Goal: Task Accomplishment & Management: Manage account settings

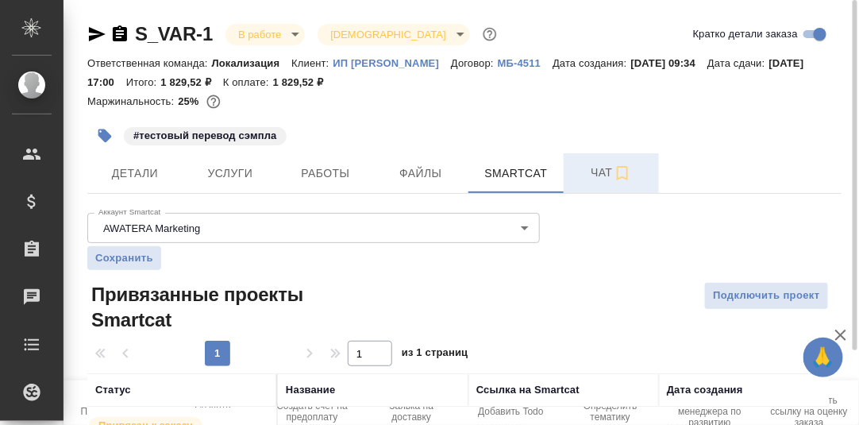
click at [601, 174] on span "Чат" at bounding box center [612, 173] width 76 height 20
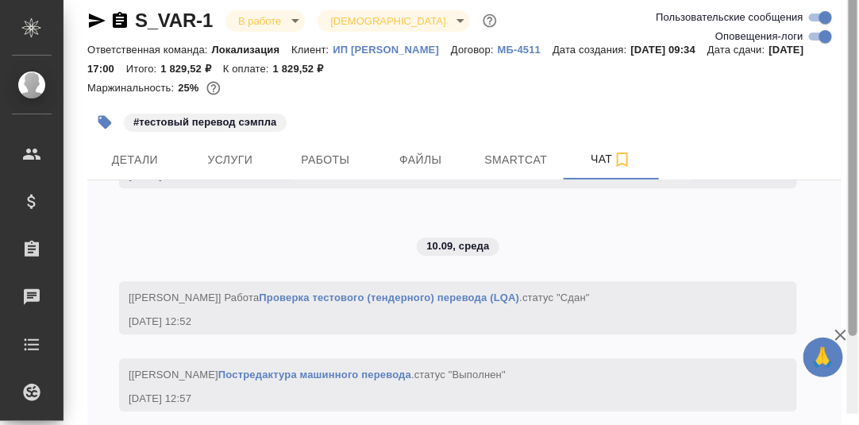
scroll to position [96, 0]
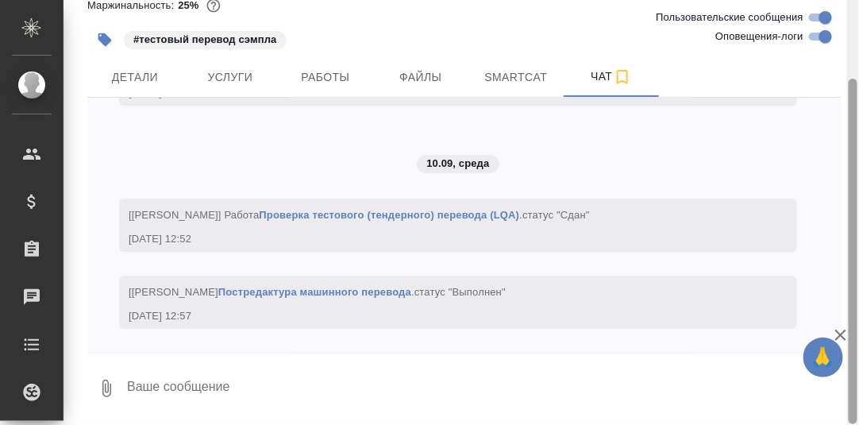
drag, startPoint x: 853, startPoint y: 66, endPoint x: 830, endPoint y: 238, distance: 173.9
click at [848, 231] on div at bounding box center [854, 212] width 12 height 425
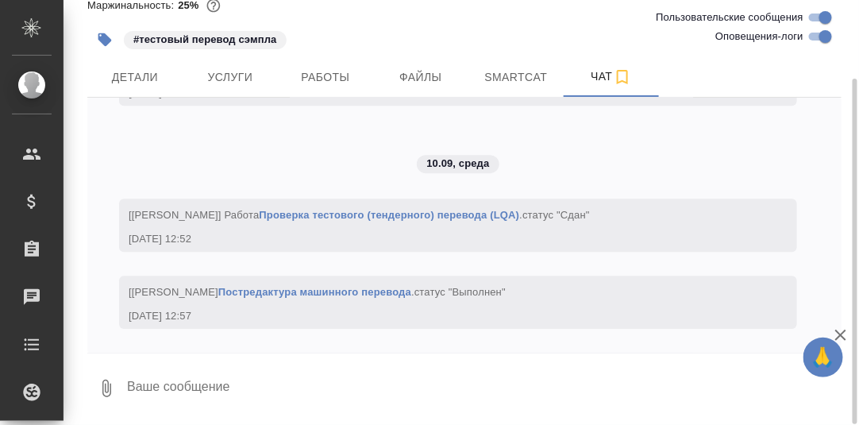
click at [259, 390] on textarea at bounding box center [484, 388] width 716 height 54
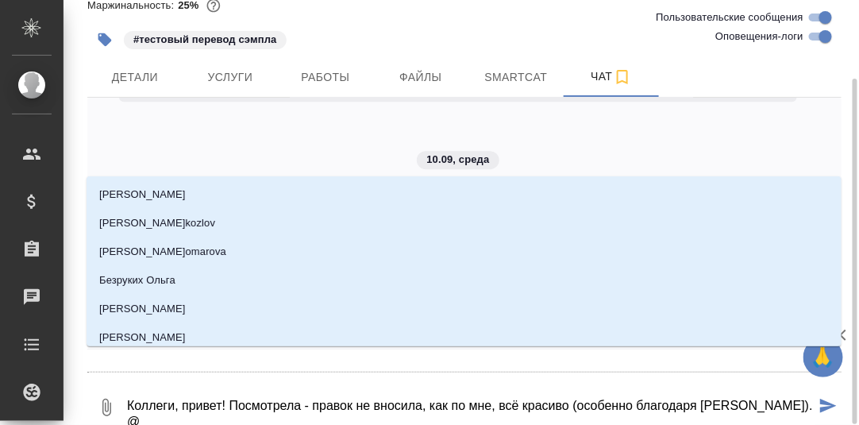
type textarea "Коллеги, привет! Посмотрела - правок не вносила, как по мне, всё красиво (особе…"
type input "М"
type textarea "Коллеги, привет! Посмотрела - правок не вносила, как по мне, всё красиво (особе…"
type input "Ма"
type textarea "Коллеги, привет! Посмотрела - правок не вносила, как по мне, всё красиво (особе…"
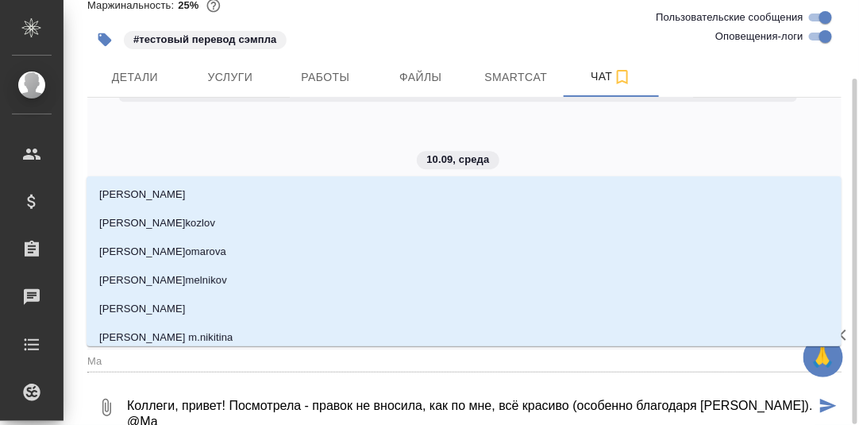
type input "Мар"
type textarea "Коллеги, привет! Посмотрела - правок не вносила, как по мне, всё красиво (особе…"
type input "Марк"
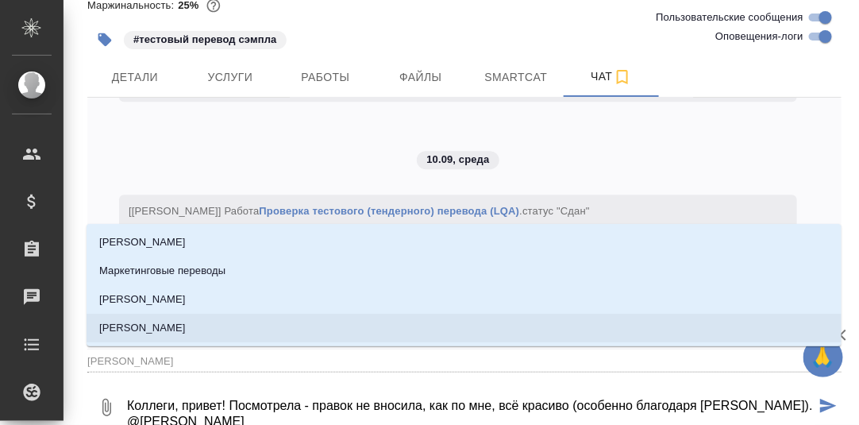
drag, startPoint x: 134, startPoint y: 329, endPoint x: 163, endPoint y: 333, distance: 28.9
click at [133, 329] on p "Муталимов Марк" at bounding box center [142, 328] width 87 height 16
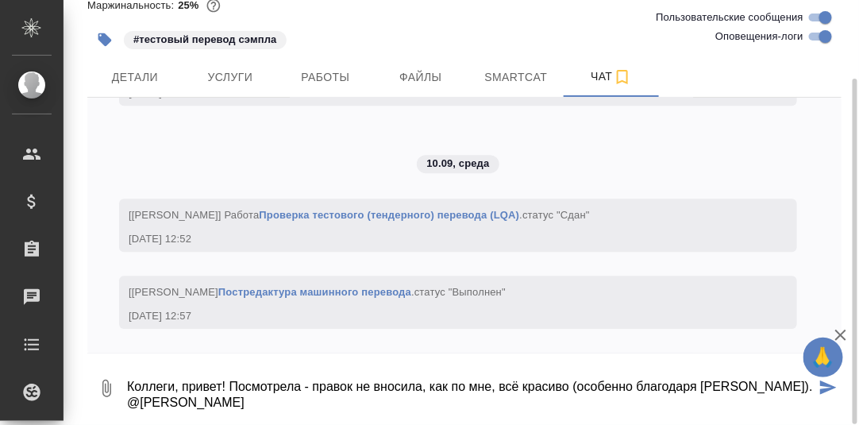
type textarea "Коллеги, привет! Посмотрела - правок не вносила, как по мне, всё красиво (особе…"
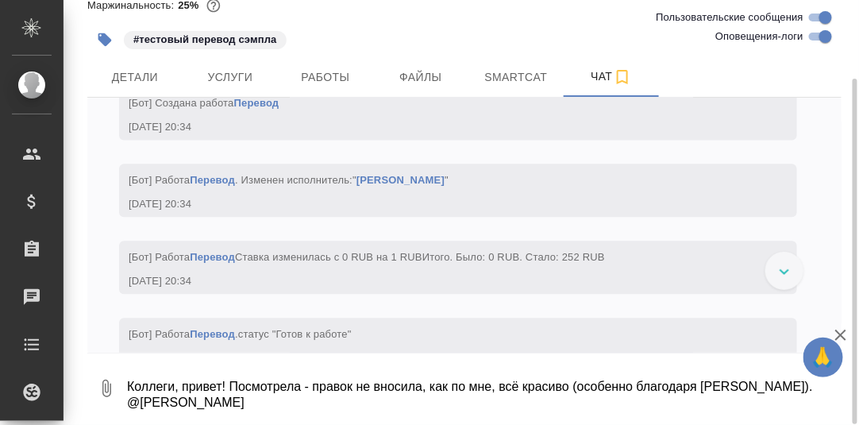
scroll to position [4196, 0]
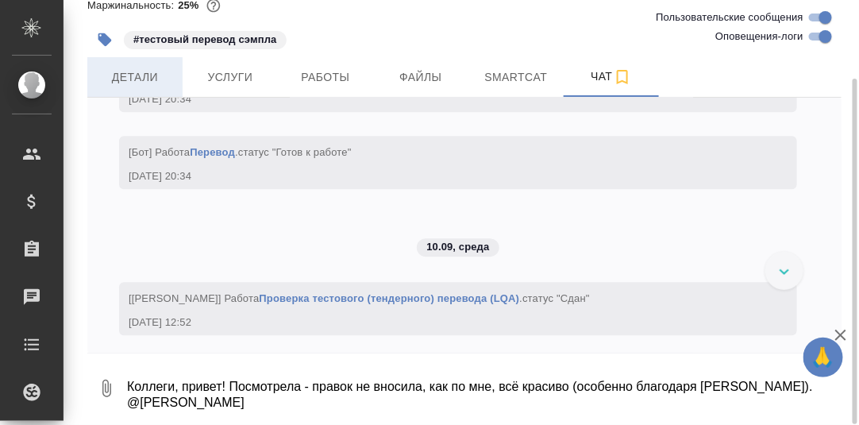
drag, startPoint x: 146, startPoint y: 75, endPoint x: 158, endPoint y: 83, distance: 14.3
click at [145, 79] on span "Детали" at bounding box center [135, 78] width 76 height 20
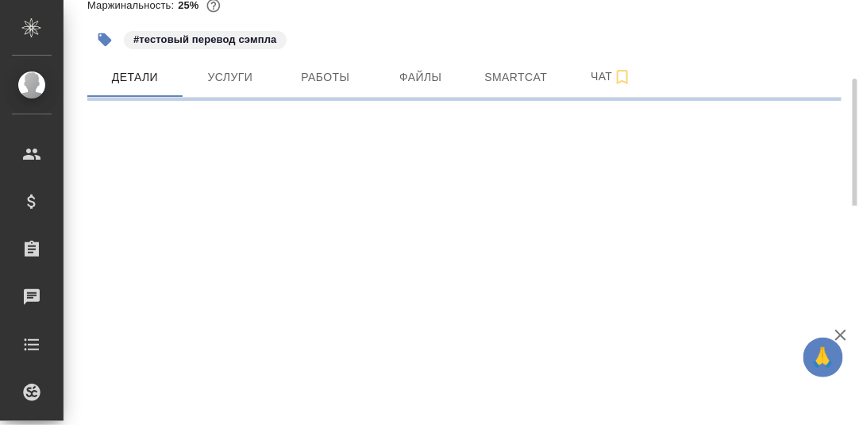
select select "RU"
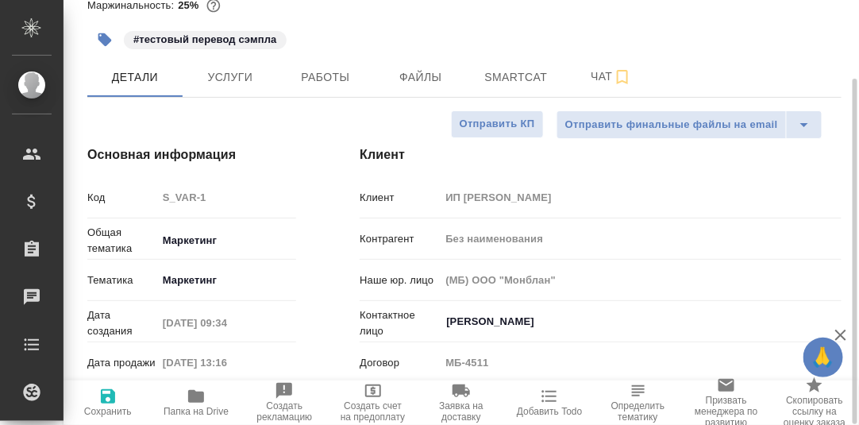
type textarea "x"
click at [190, 397] on icon "button" at bounding box center [196, 396] width 16 height 13
type textarea "x"
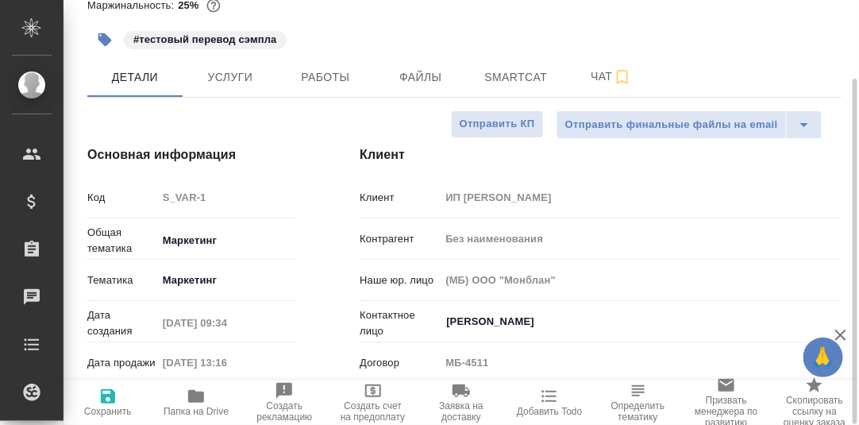
type textarea "x"
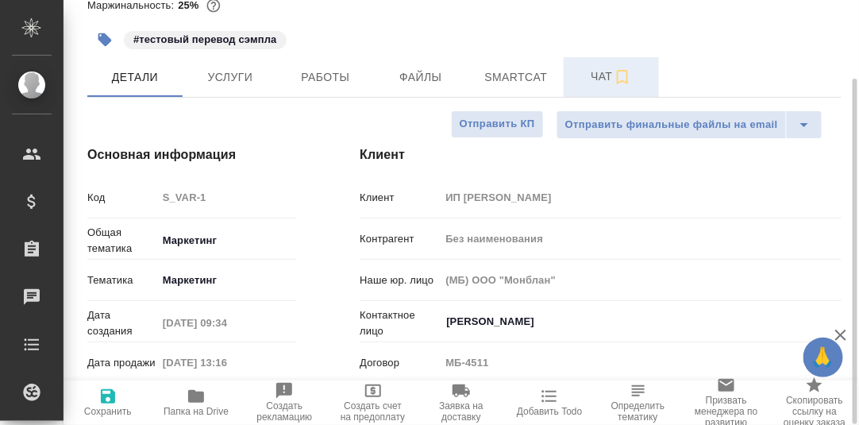
click at [602, 75] on span "Чат" at bounding box center [612, 77] width 76 height 20
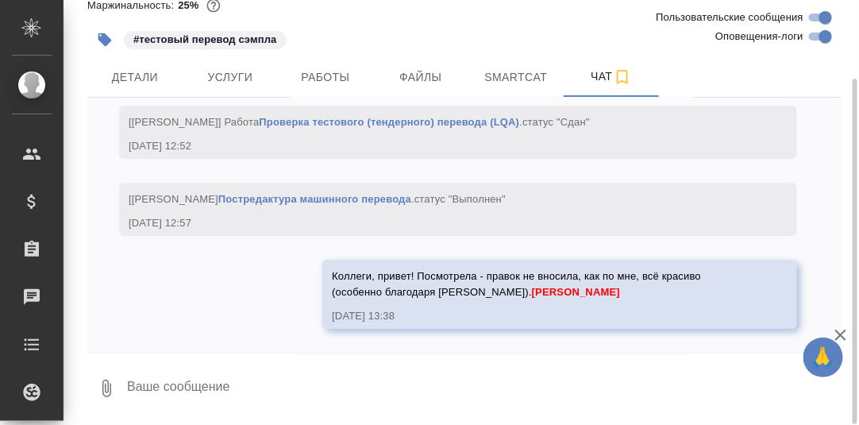
scroll to position [4514, 0]
click at [275, 377] on textarea at bounding box center [484, 388] width 716 height 54
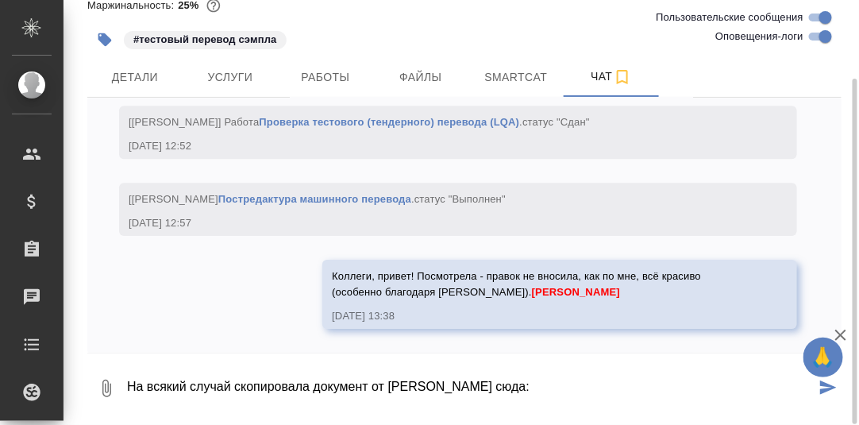
paste textarea "https://drive.awatera.com/apps/files/files/10325221?dir=/Shares/%D0%98%D0%9F%20…"
type textarea "На всякий случай скопировала документ от Руслана сюда: https://drive.awatera.co…"
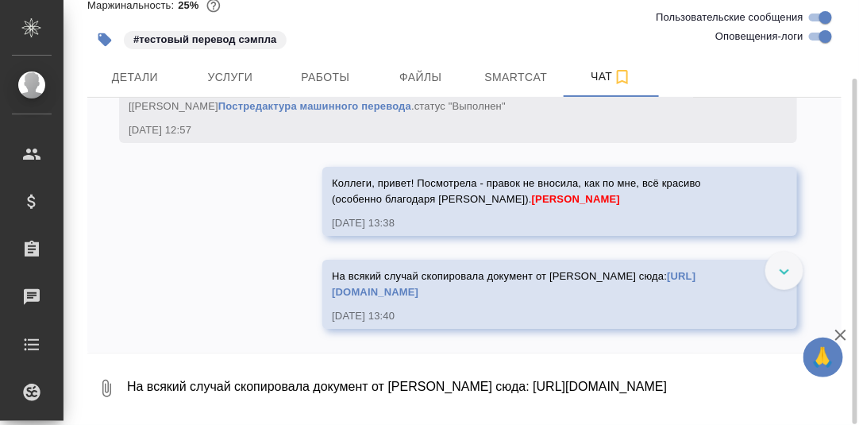
scroll to position [4687, 0]
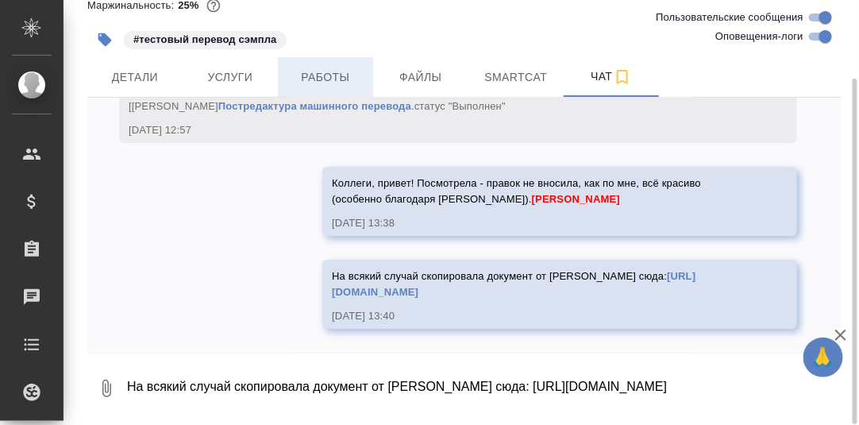
click at [317, 76] on span "Работы" at bounding box center [326, 78] width 76 height 20
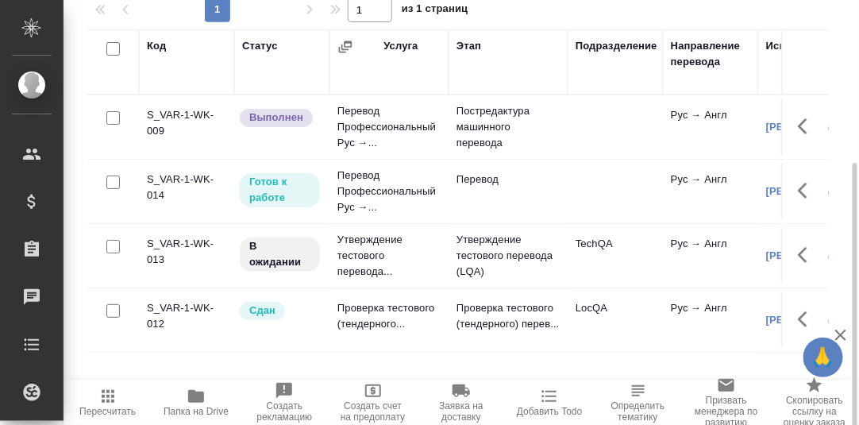
scroll to position [257, 0]
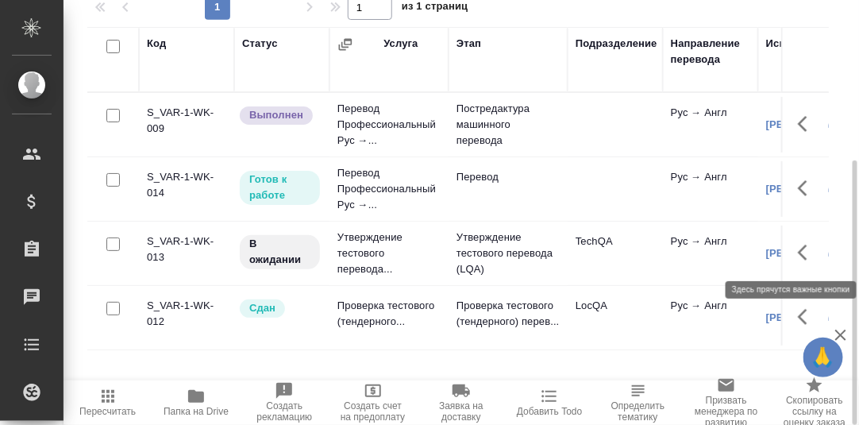
click at [808, 253] on icon "button" at bounding box center [807, 252] width 19 height 19
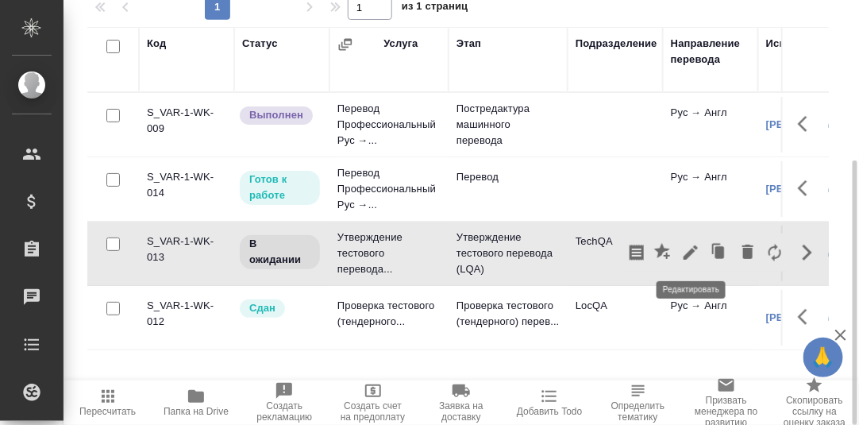
click at [697, 248] on icon "button" at bounding box center [691, 252] width 19 height 19
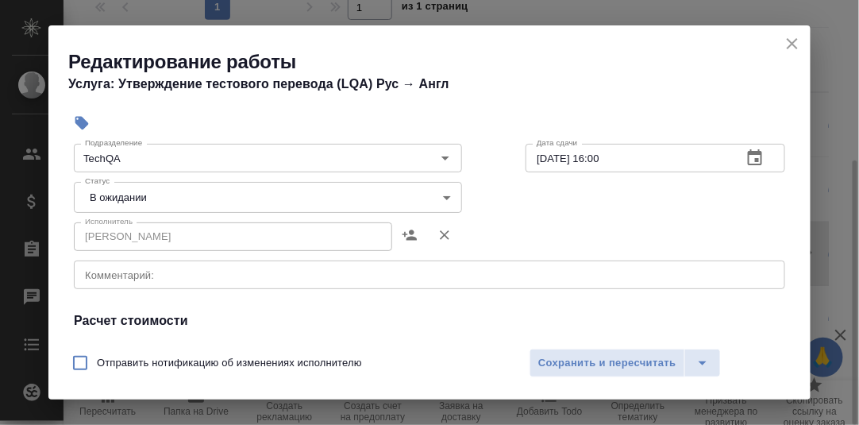
scroll to position [238, 0]
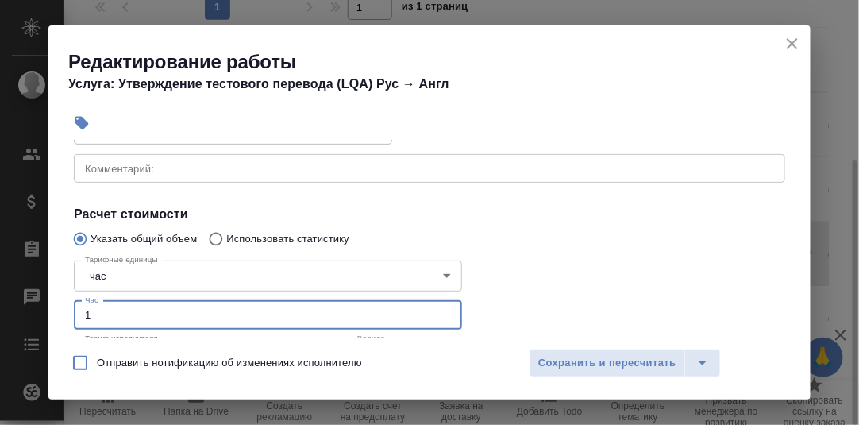
drag, startPoint x: 109, startPoint y: 315, endPoint x: 68, endPoint y: 311, distance: 40.6
click at [71, 316] on div "Тарифные единицы час 5a8b1489cc6b4906c91bfd93 Тарифные единицы Час 1 Час Тариф …" at bounding box center [268, 340] width 452 height 236
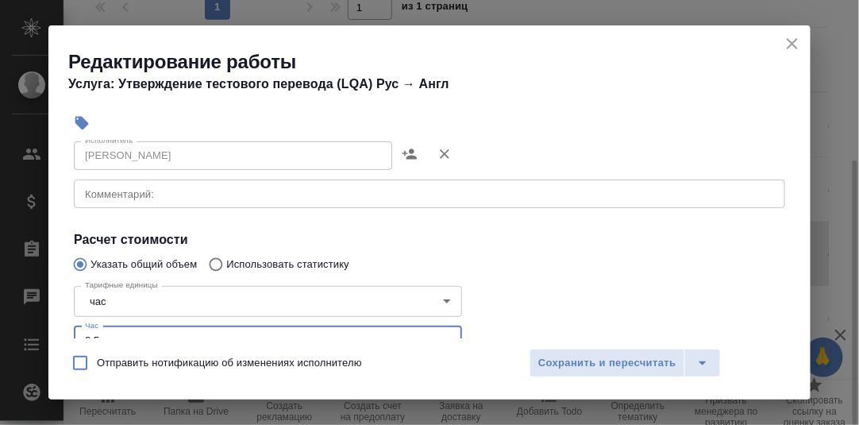
scroll to position [159, 0]
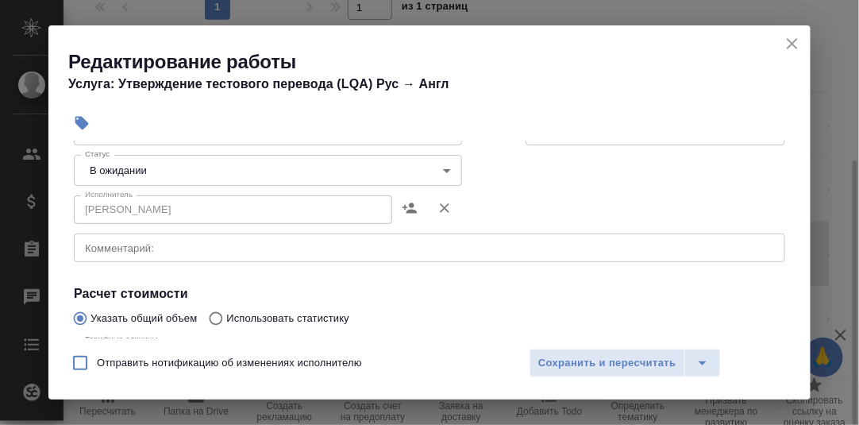
type input "0.5"
click at [438, 170] on body "🙏 .cls-1 fill:#fff; AWATERA Румянцева Дарья d.rumyantseva Клиенты Спецификации …" at bounding box center [429, 212] width 859 height 425
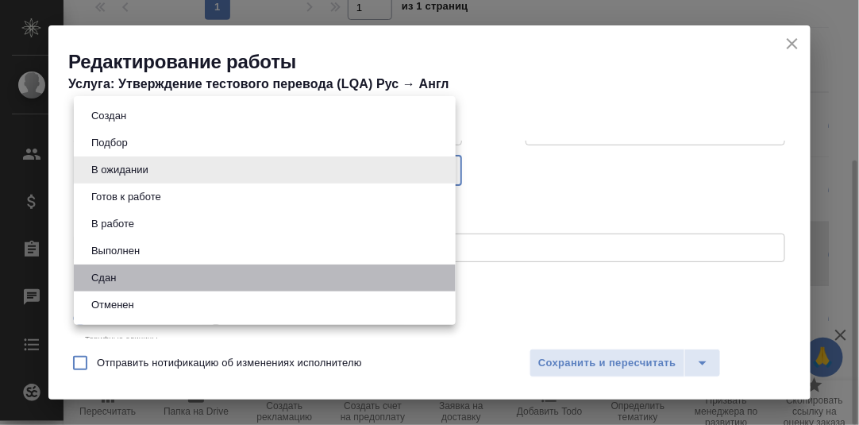
click at [124, 270] on li "Сдан" at bounding box center [265, 278] width 382 height 27
type input "closed"
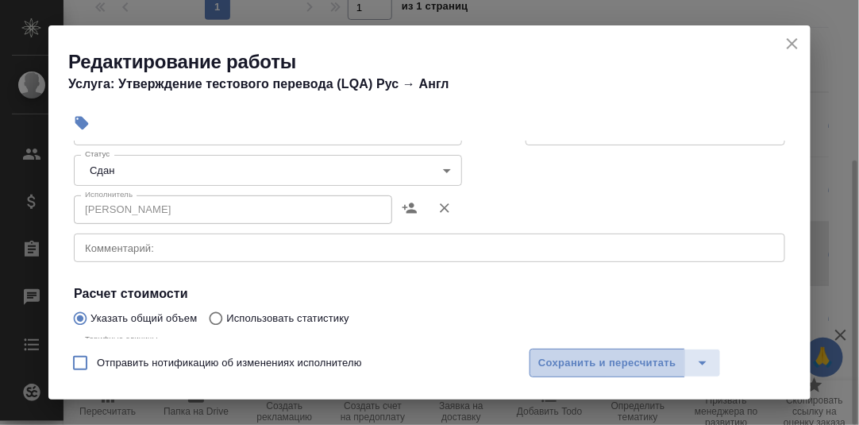
click at [600, 362] on span "Сохранить и пересчитать" at bounding box center [608, 363] width 138 height 18
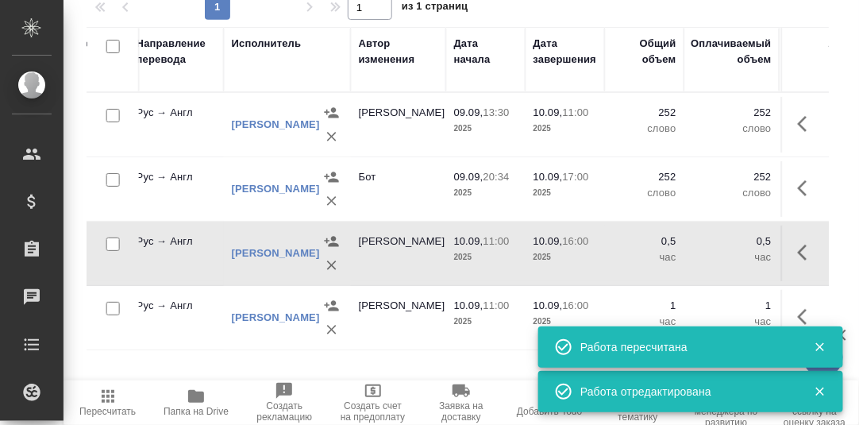
scroll to position [0, 535]
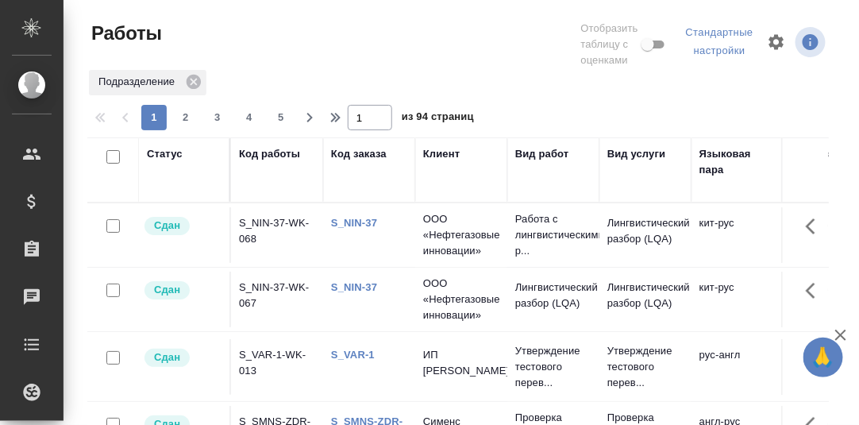
click at [164, 156] on div "Статус" at bounding box center [165, 154] width 36 height 16
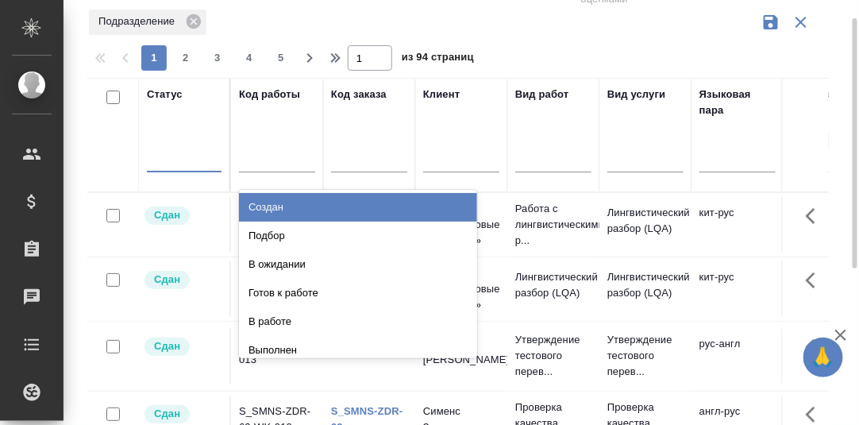
scroll to position [67, 0]
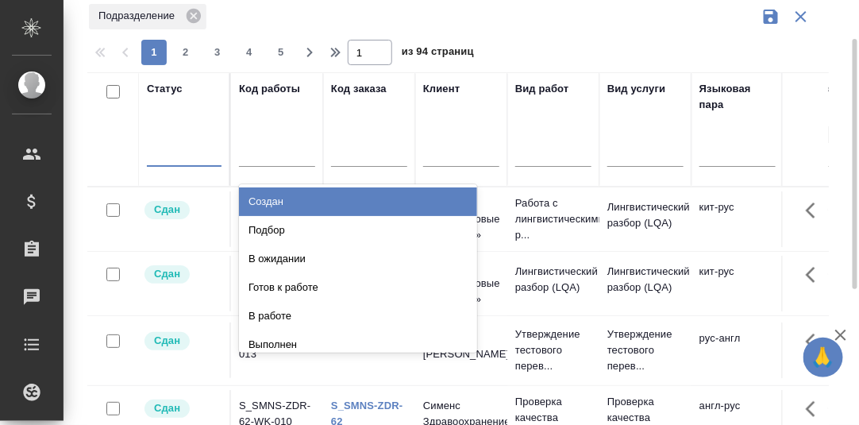
click at [290, 204] on div "Создан" at bounding box center [358, 201] width 238 height 29
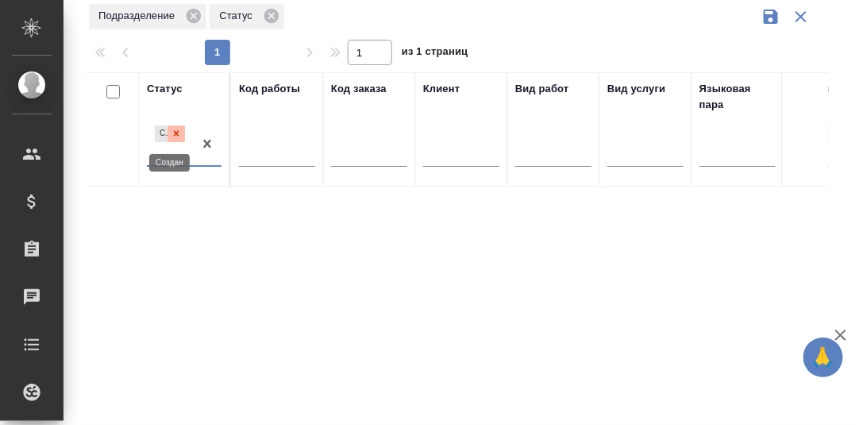
click at [176, 133] on icon at bounding box center [177, 134] width 6 height 6
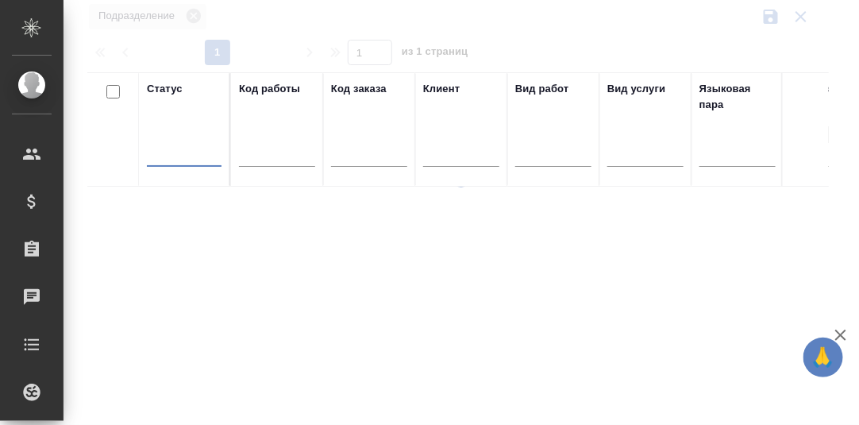
click at [176, 155] on div at bounding box center [184, 150] width 75 height 23
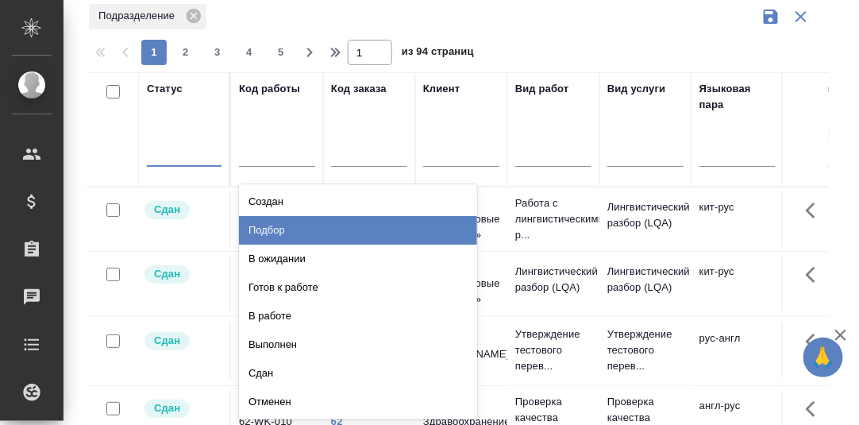
click at [285, 230] on div "Подбор" at bounding box center [358, 230] width 238 height 29
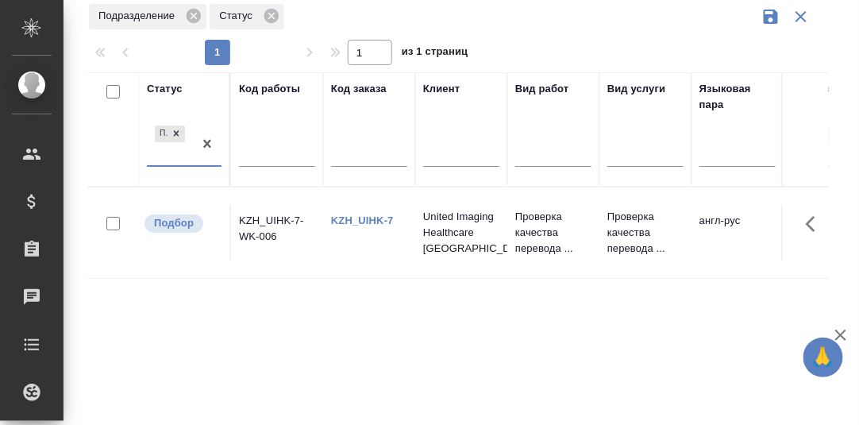
click at [343, 220] on link "KZH_UIHK-7" at bounding box center [362, 220] width 63 height 12
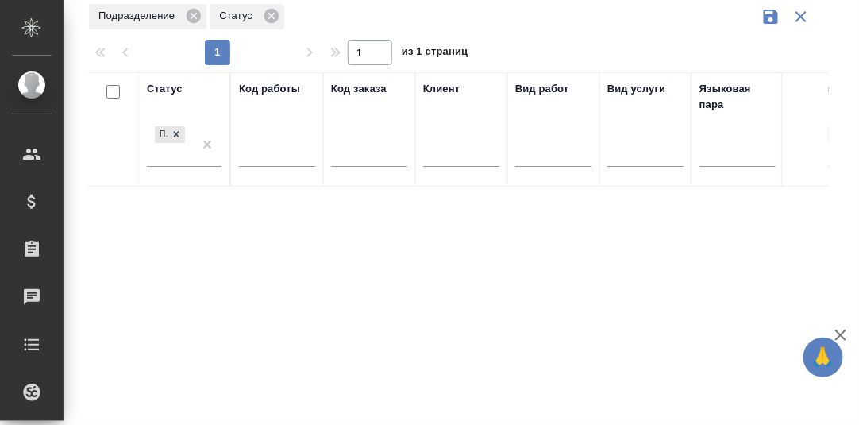
scroll to position [0, 0]
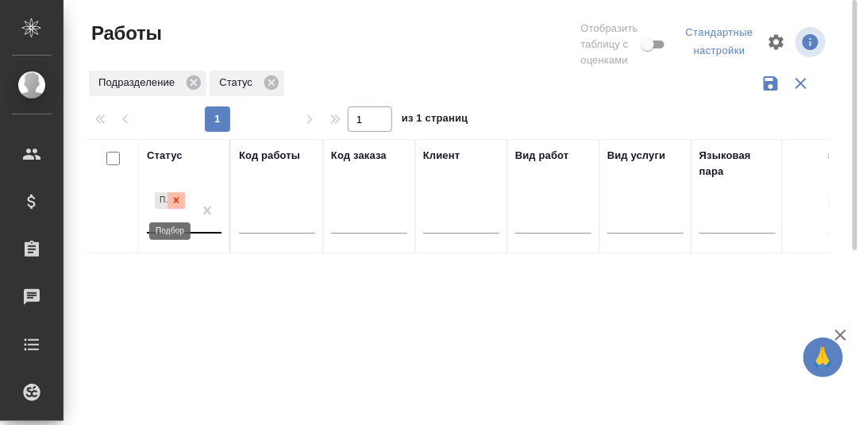
click at [178, 201] on icon at bounding box center [177, 201] width 6 height 6
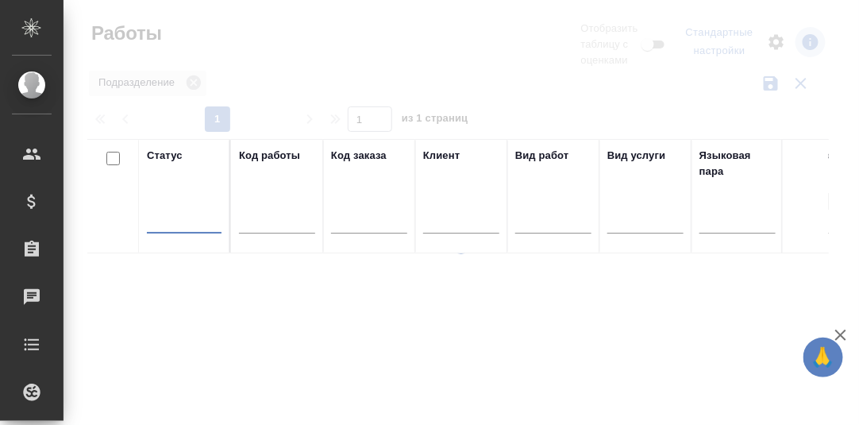
click at [170, 218] on div at bounding box center [184, 218] width 75 height 30
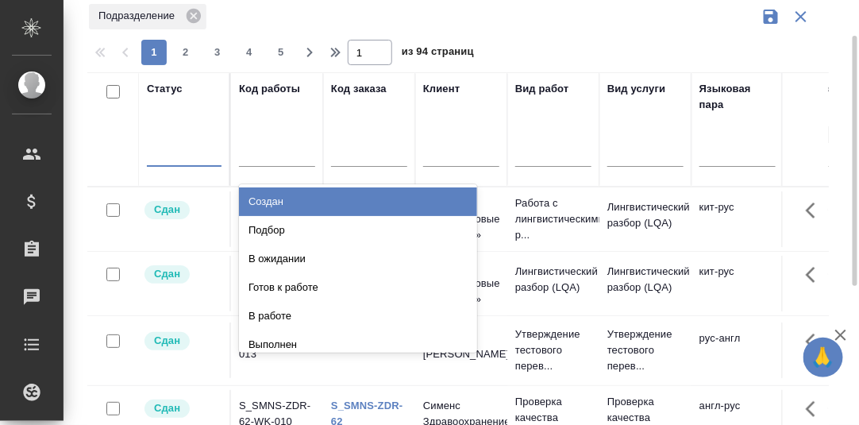
scroll to position [67, 0]
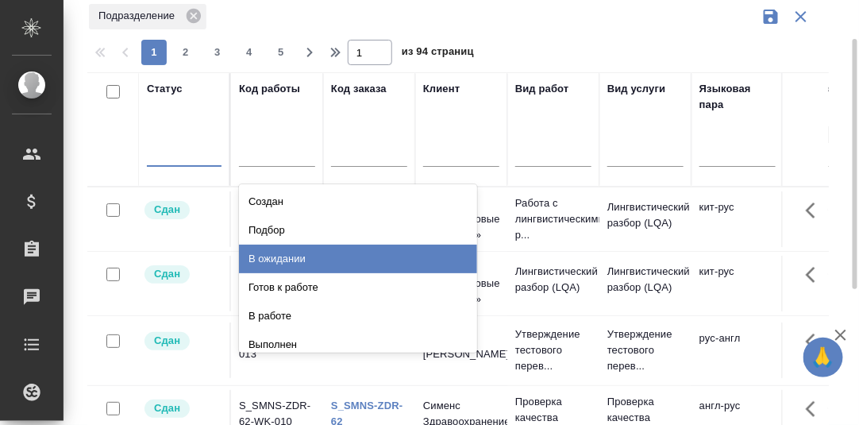
click at [272, 260] on div "В ожидании" at bounding box center [358, 259] width 238 height 29
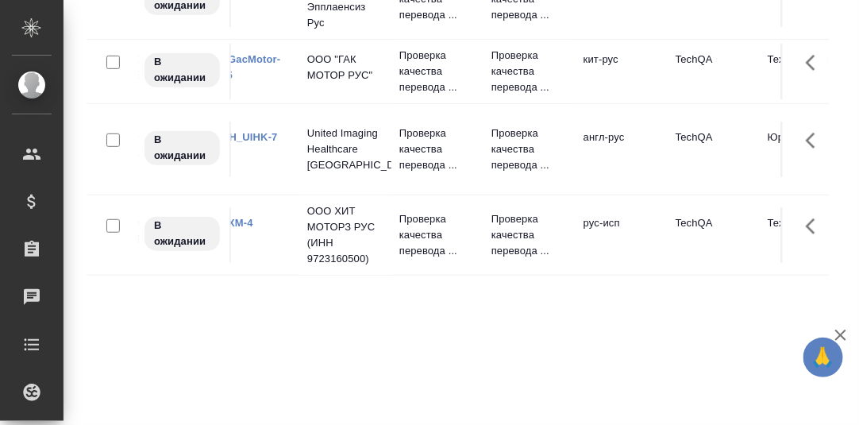
scroll to position [0, 0]
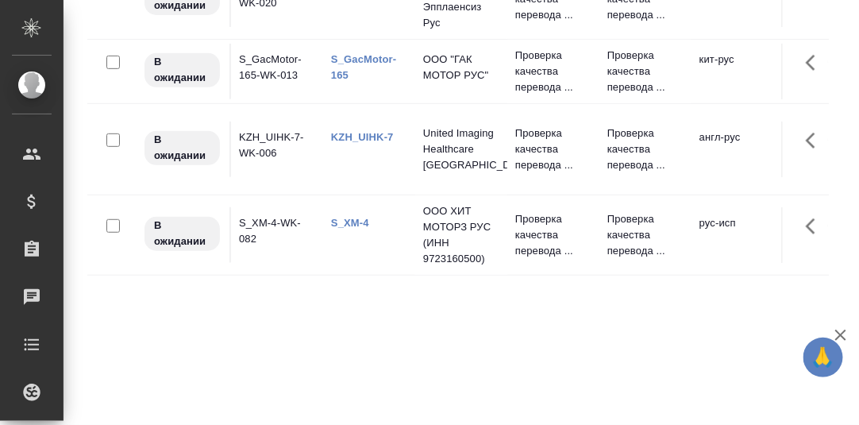
click at [353, 66] on link "S_GacMotor-165" at bounding box center [363, 67] width 65 height 28
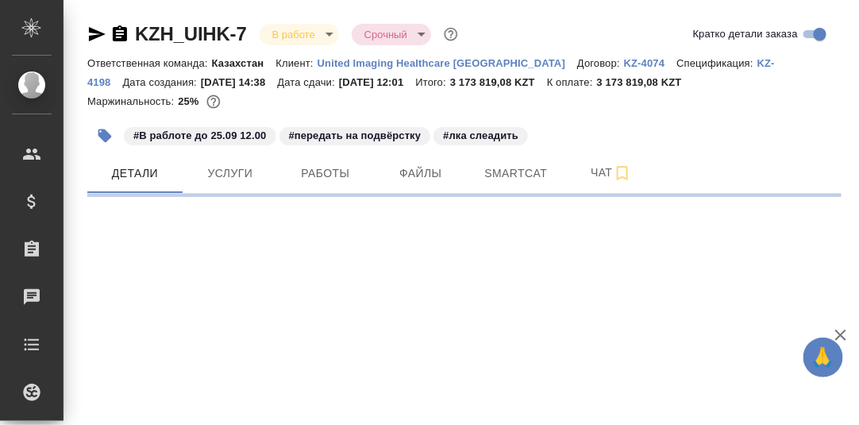
select select "RU"
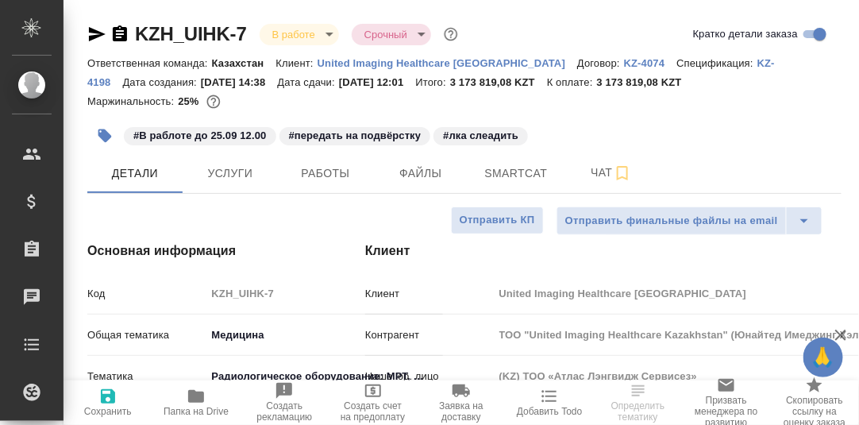
type textarea "x"
click at [321, 176] on span "Работы" at bounding box center [326, 174] width 76 height 20
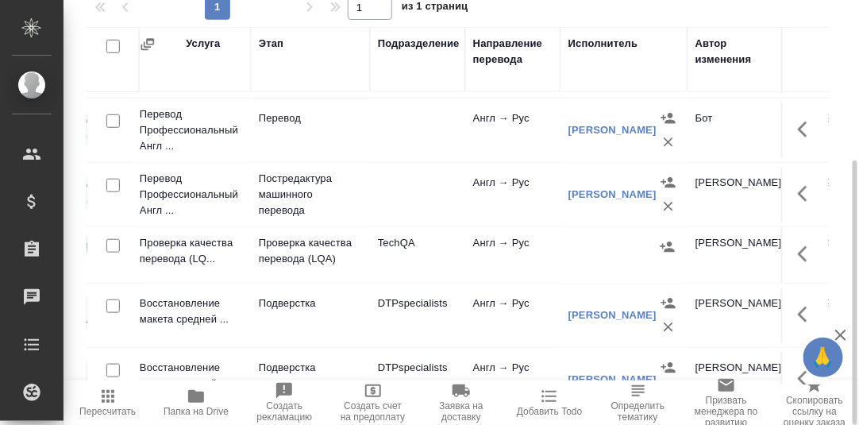
scroll to position [281, 198]
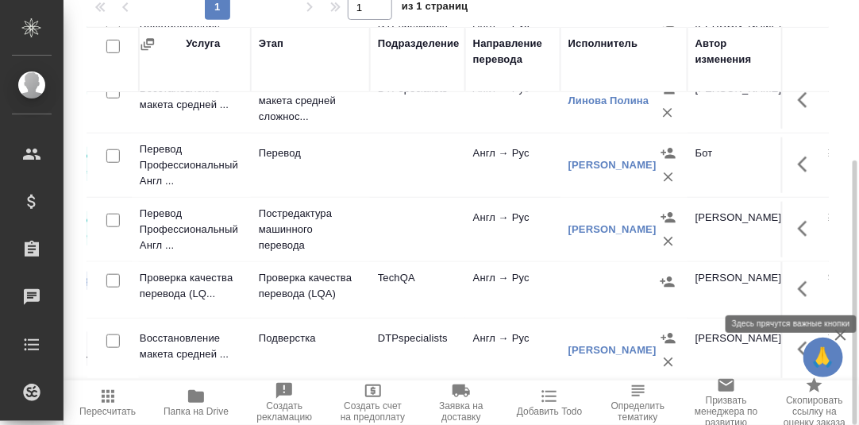
click at [798, 287] on icon "button" at bounding box center [807, 289] width 19 height 19
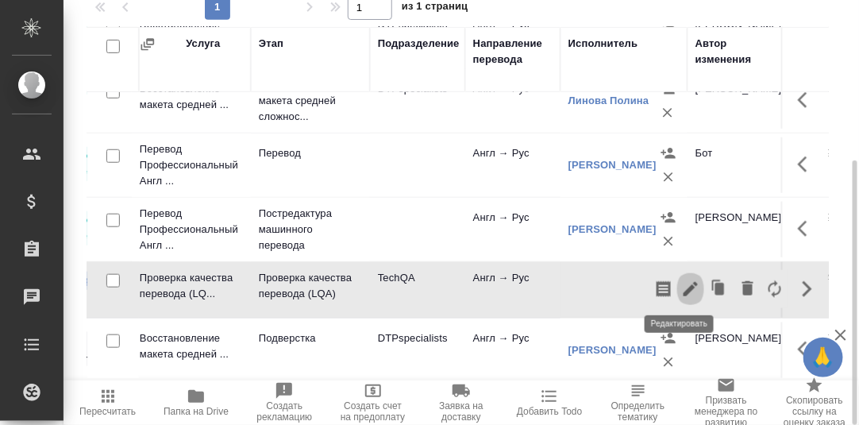
click at [686, 287] on icon "button" at bounding box center [691, 289] width 19 height 19
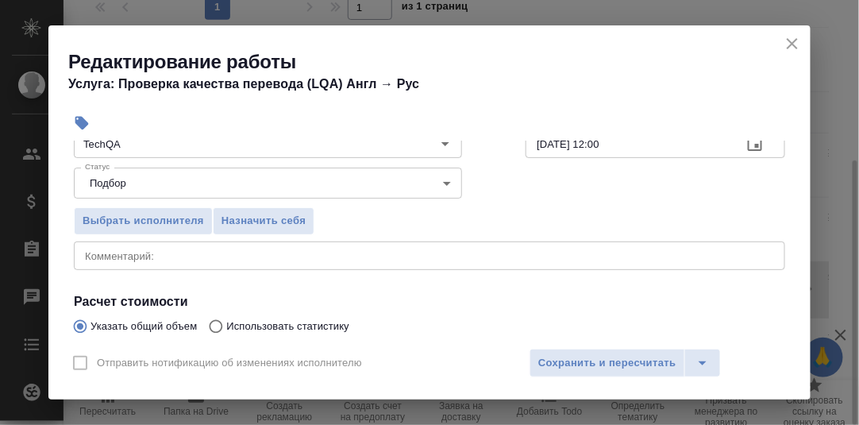
scroll to position [159, 0]
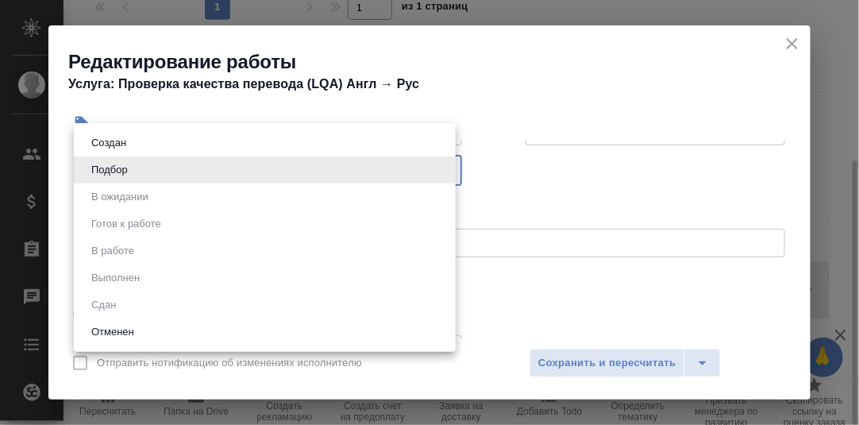
drag, startPoint x: 441, startPoint y: 166, endPoint x: 334, endPoint y: 188, distance: 109.5
click at [439, 167] on body "🙏 .cls-1 fill:#fff; AWATERA [PERSON_NAME] d.rumyantseva Клиенты Спецификации За…" at bounding box center [429, 212] width 859 height 425
click at [608, 183] on div at bounding box center [429, 212] width 859 height 425
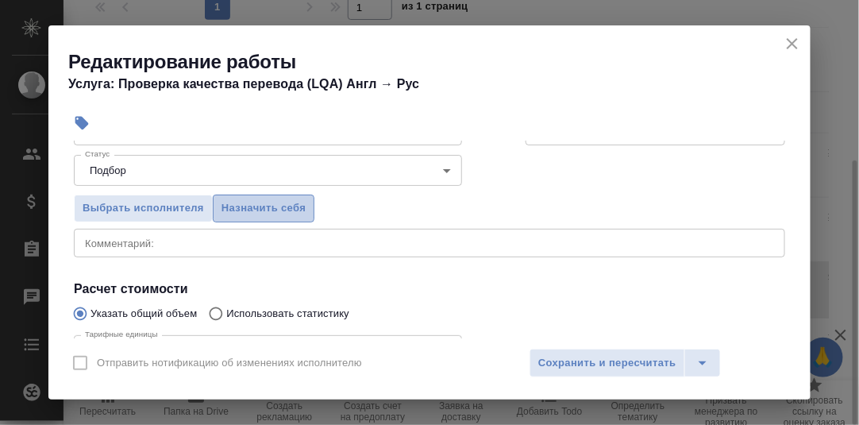
click at [249, 204] on span "Назначить себя" at bounding box center [264, 208] width 84 height 18
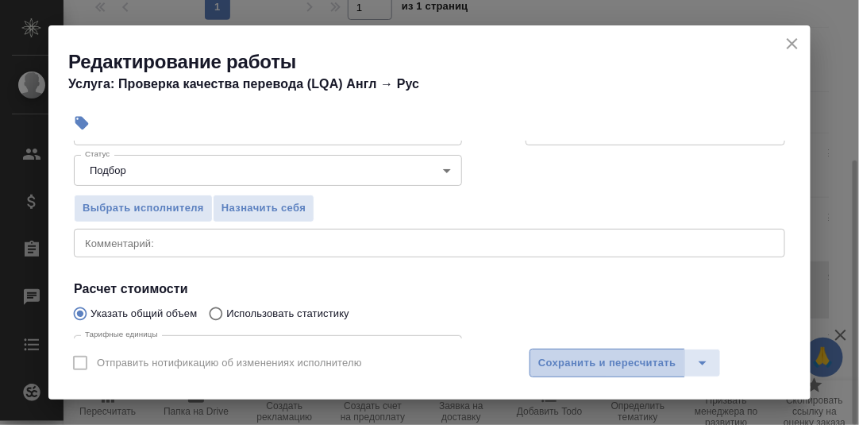
click at [599, 365] on span "Сохранить и пересчитать" at bounding box center [608, 363] width 138 height 18
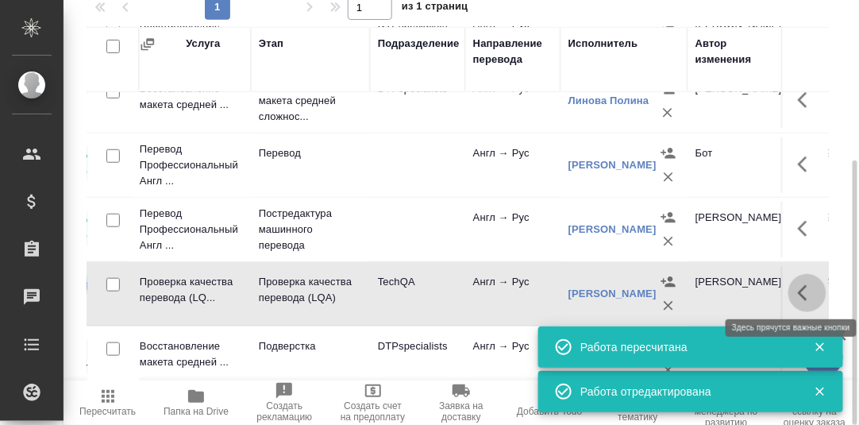
click at [798, 291] on icon "button" at bounding box center [803, 293] width 10 height 16
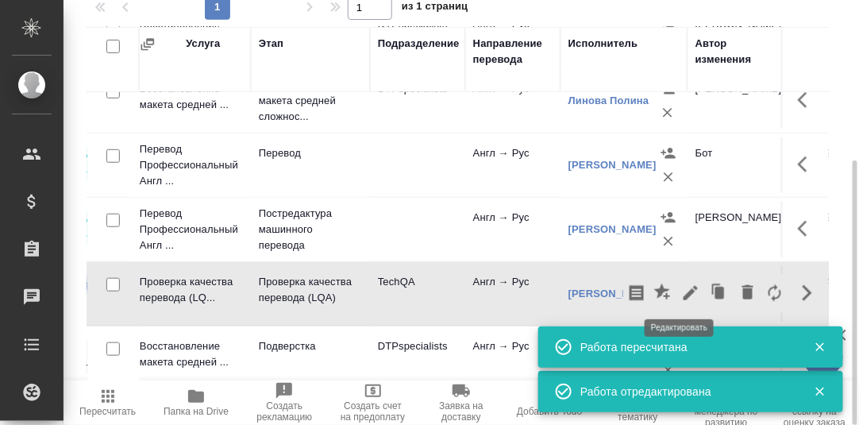
click at [684, 290] on icon "button" at bounding box center [691, 293] width 14 height 14
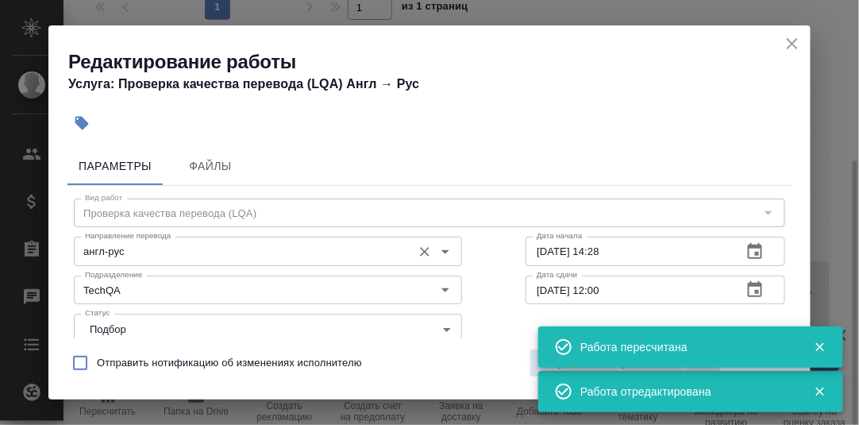
scroll to position [79, 0]
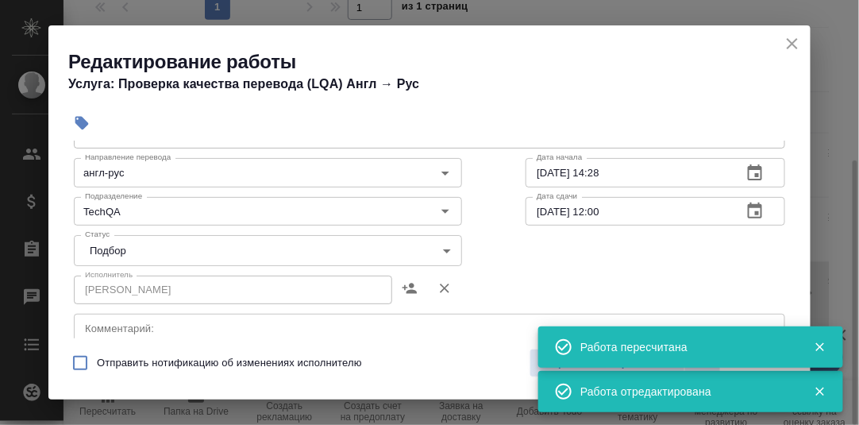
click at [440, 249] on body "🙏 .cls-1 fill:#fff; AWATERA [PERSON_NAME] d.rumyantseva Клиенты Спецификации За…" at bounding box center [429, 212] width 859 height 425
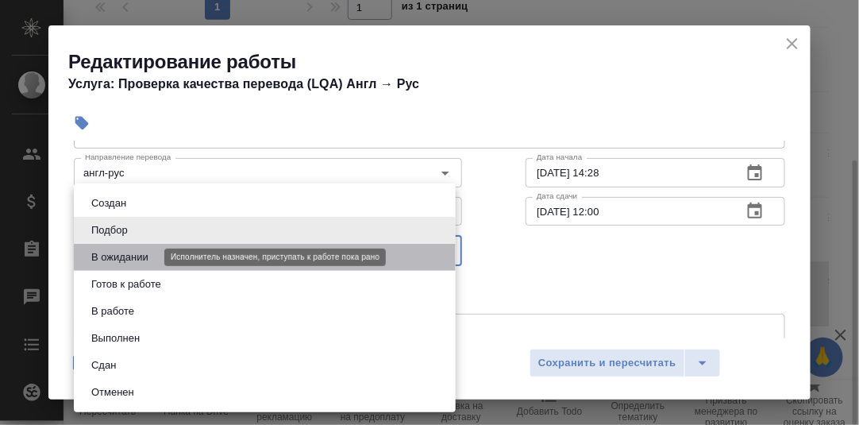
click at [139, 259] on button "В ожидании" at bounding box center [120, 257] width 67 height 17
type input "pending"
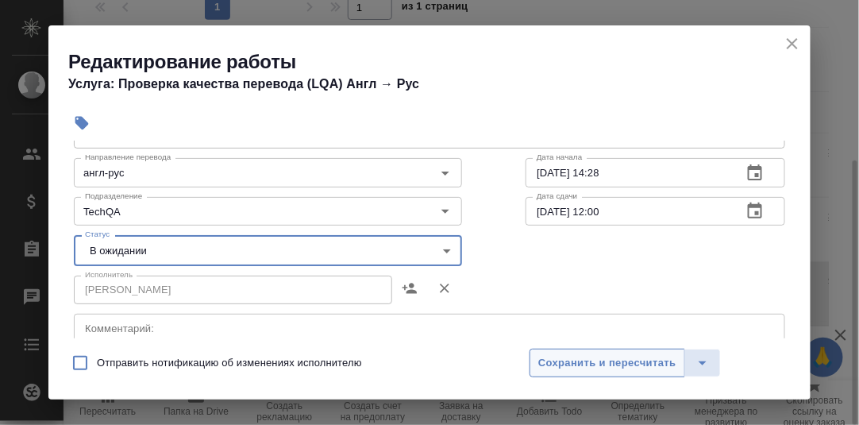
click at [627, 367] on span "Сохранить и пересчитать" at bounding box center [608, 363] width 138 height 18
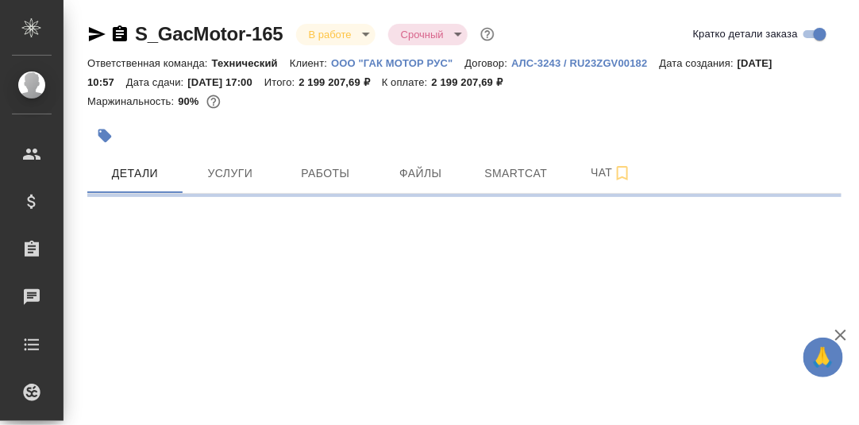
select select "RU"
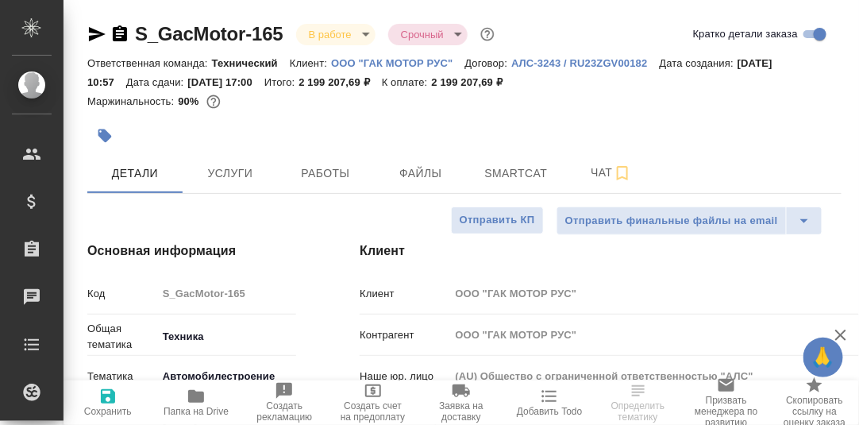
type textarea "x"
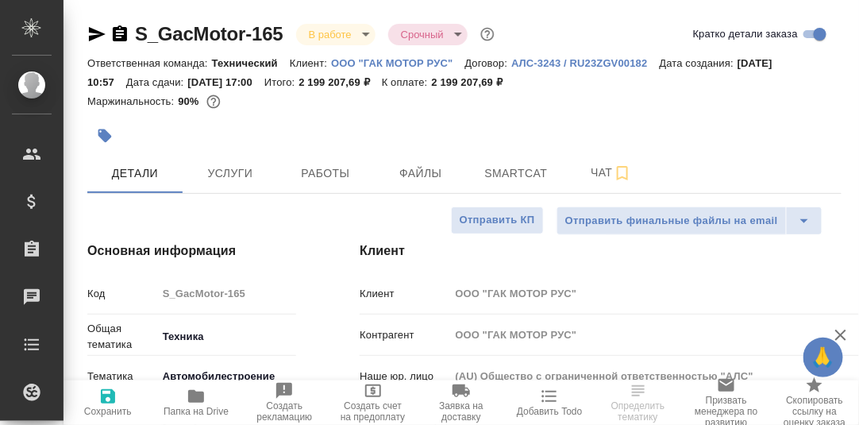
type textarea "x"
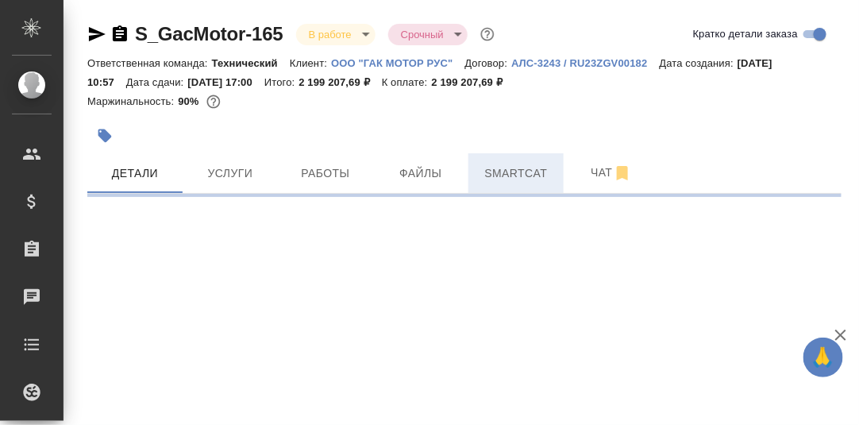
select select "RU"
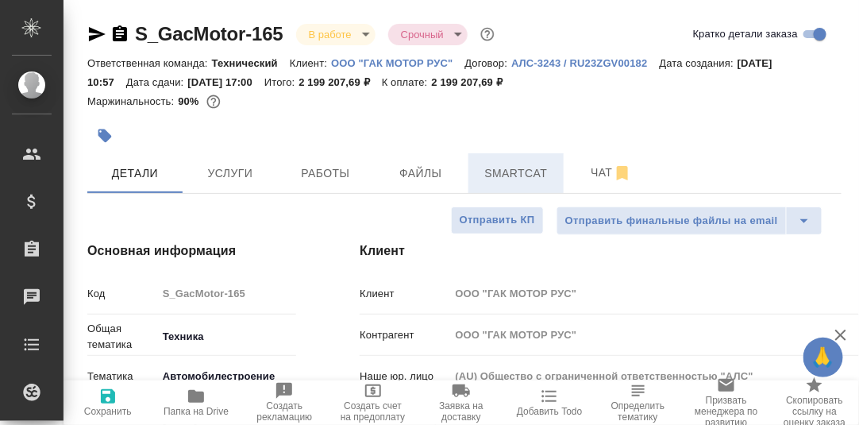
type textarea "x"
click at [505, 174] on span "Smartcat" at bounding box center [516, 174] width 76 height 20
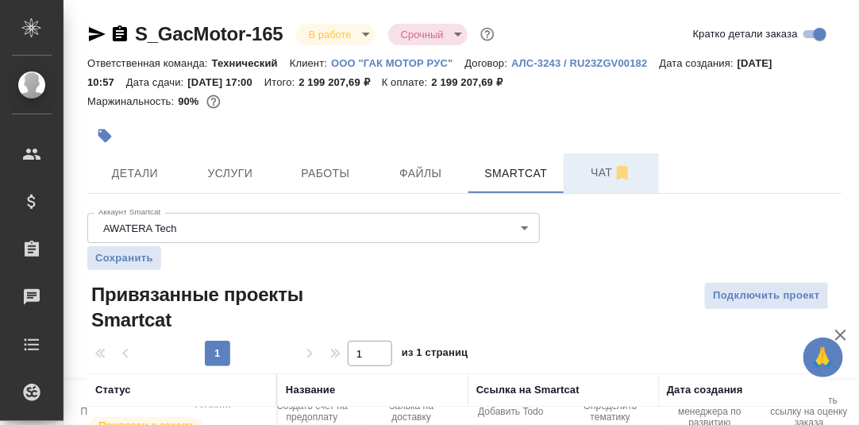
scroll to position [91, 0]
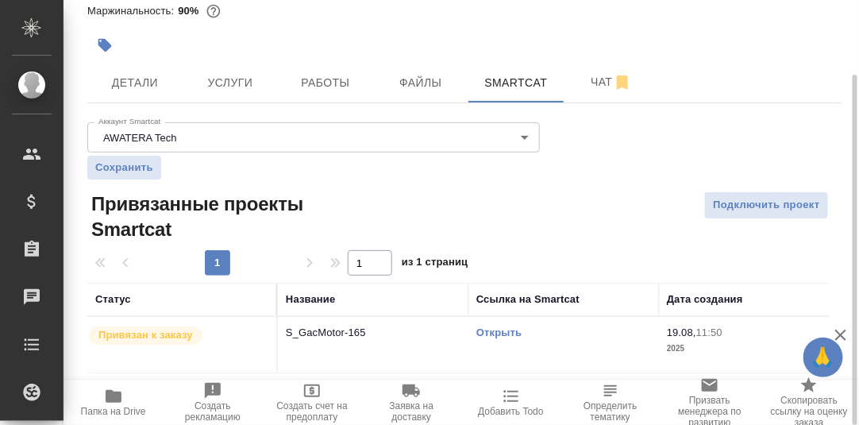
click at [493, 334] on link "Открыть" at bounding box center [499, 332] width 45 height 12
